Goal: Navigation & Orientation: Find specific page/section

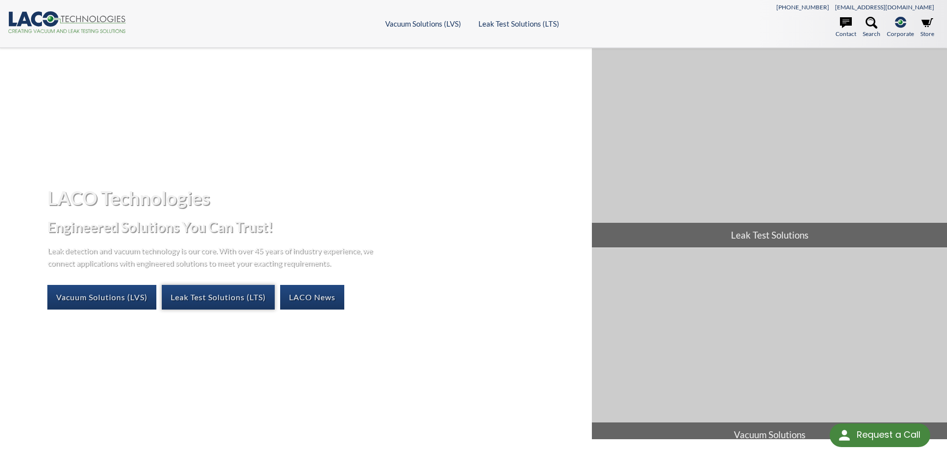
click at [223, 292] on link "Leak Test Solutions (LTS)" at bounding box center [218, 297] width 113 height 25
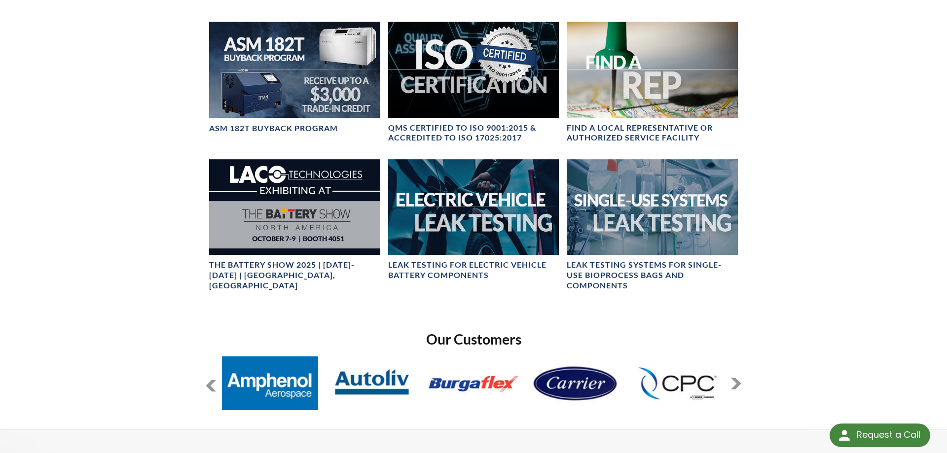
scroll to position [553, 0]
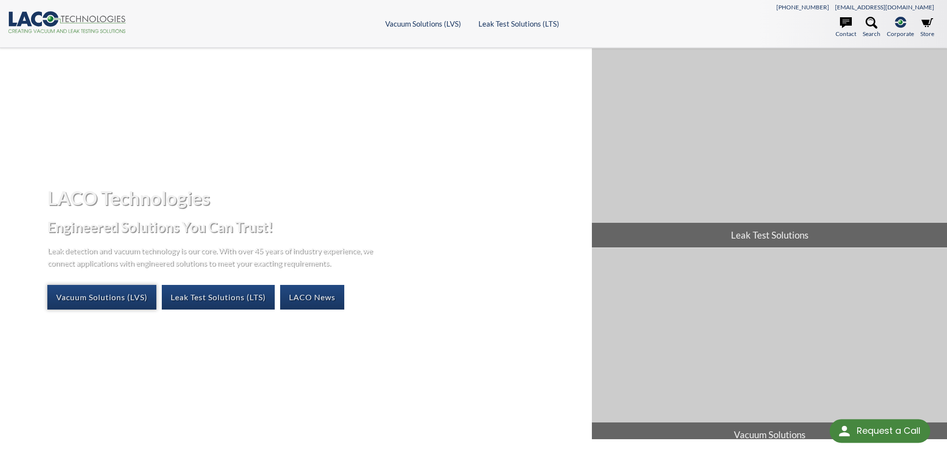
click at [64, 297] on link "Vacuum Solutions (LVS)" at bounding box center [101, 297] width 109 height 25
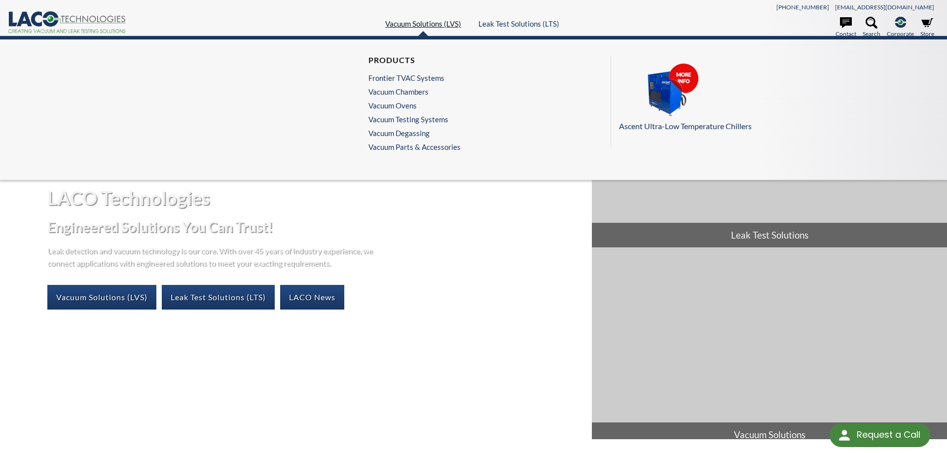
click at [430, 22] on link "Vacuum Solutions (LVS)" at bounding box center [423, 23] width 76 height 9
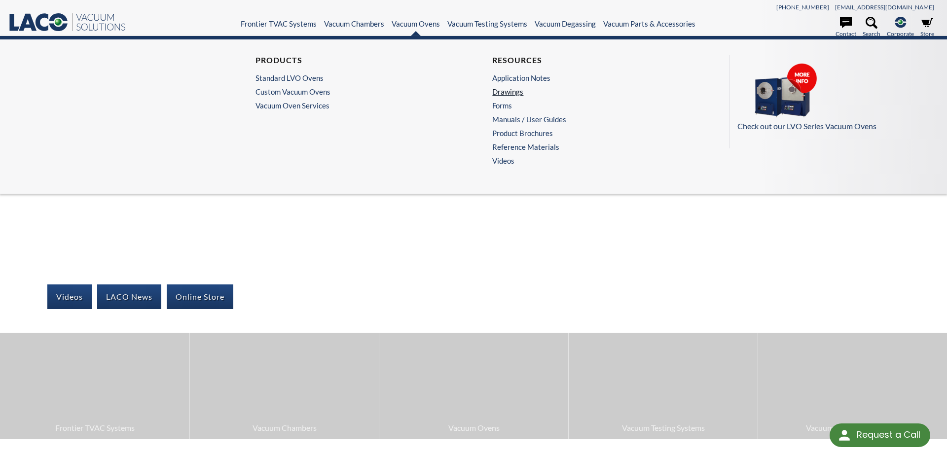
click at [511, 92] on link "Drawings" at bounding box center [589, 91] width 194 height 9
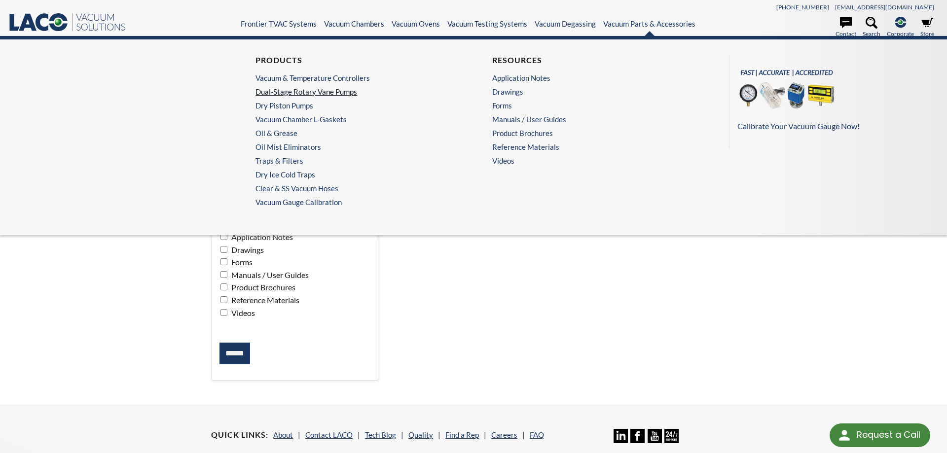
click at [326, 91] on link "Dual-Stage Rotary Vane Pumps" at bounding box center [352, 91] width 194 height 9
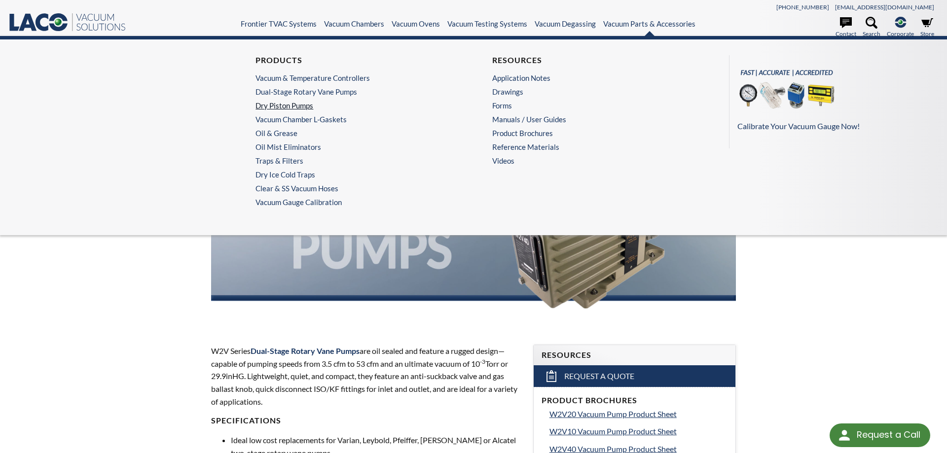
click at [262, 105] on link "Dry Piston Pumps" at bounding box center [352, 105] width 194 height 9
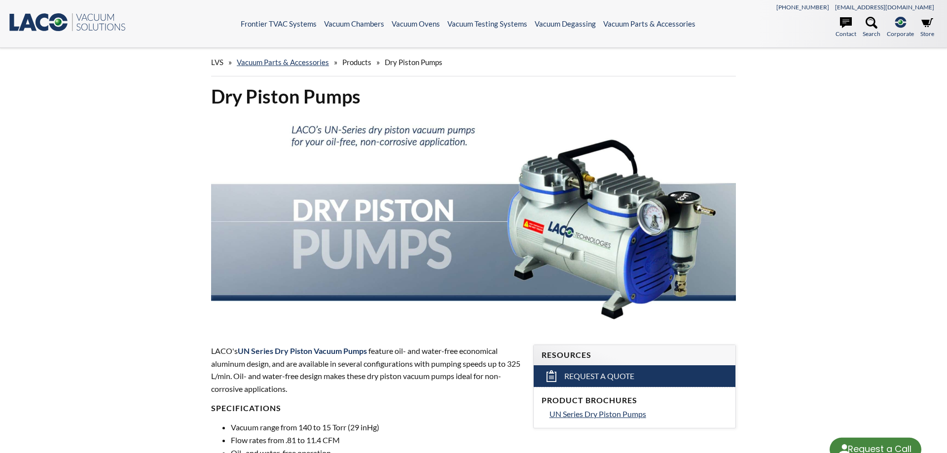
select select "Language Translate Widget"
